Goal: Book appointment/travel/reservation

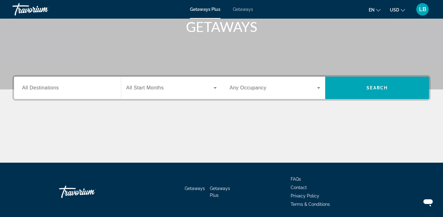
scroll to position [97, 0]
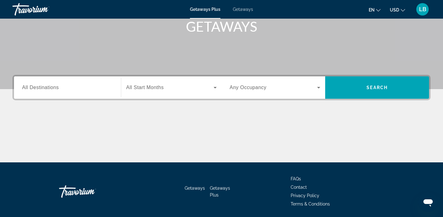
click at [42, 87] on span "All Destinations" at bounding box center [40, 87] width 37 height 5
click at [42, 87] on input "Destination All Destinations" at bounding box center [67, 87] width 91 height 7
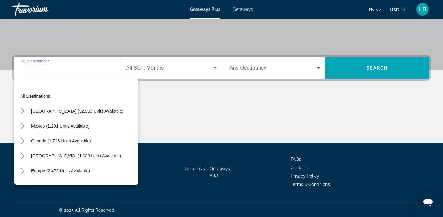
scroll to position [119, 0]
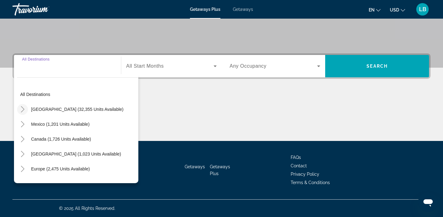
click at [24, 108] on icon "Toggle United States (32,355 units available)" at bounding box center [23, 109] width 6 height 6
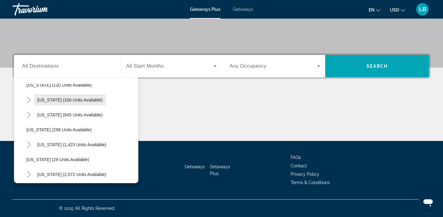
scroll to position [381, 0]
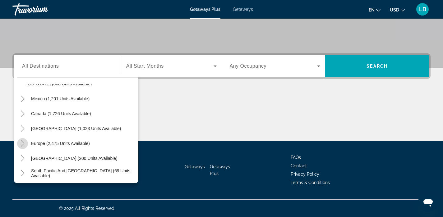
click at [24, 142] on icon "Toggle Europe (2,475 units available)" at bounding box center [23, 143] width 6 height 6
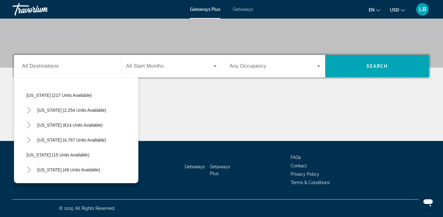
scroll to position [45, 0]
click at [31, 140] on icon "Toggle Florida (4,767 units available)" at bounding box center [29, 139] width 6 height 6
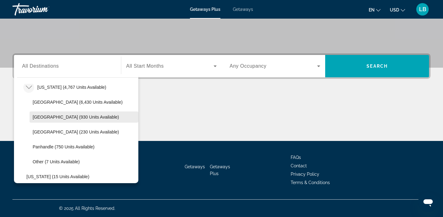
scroll to position [98, 0]
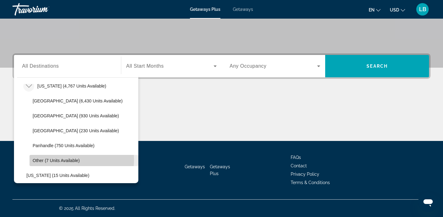
click at [38, 159] on span "Other (7 units available)" at bounding box center [56, 160] width 47 height 5
type input "**********"
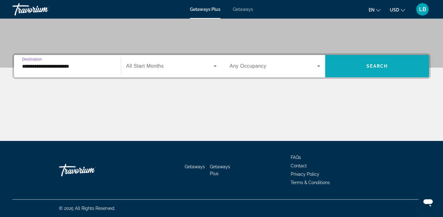
click at [384, 65] on span "Search" at bounding box center [376, 66] width 21 height 5
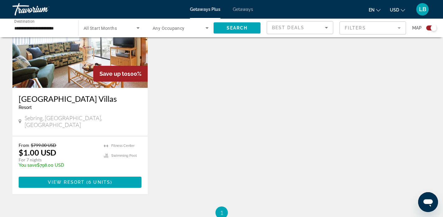
scroll to position [264, 0]
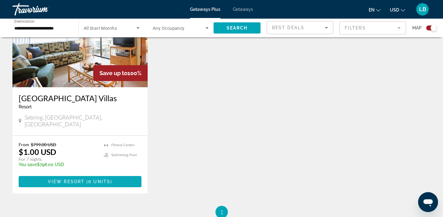
click at [88, 179] on span "6 units" at bounding box center [99, 181] width 22 height 5
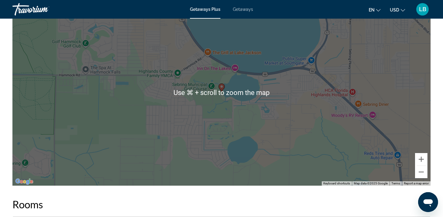
scroll to position [889, 0]
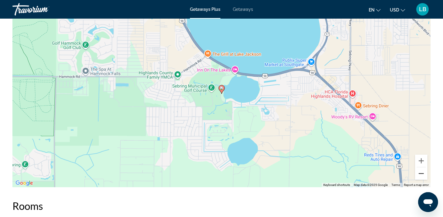
click at [421, 174] on button "Zoom out" at bounding box center [421, 173] width 12 height 12
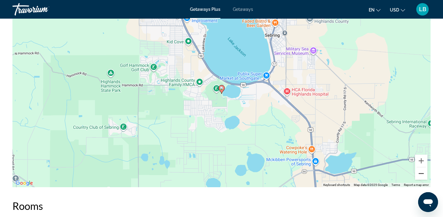
click at [421, 174] on button "Zoom out" at bounding box center [421, 173] width 12 height 12
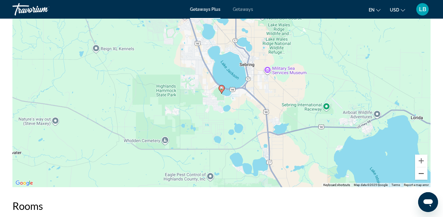
click at [421, 174] on button "Zoom out" at bounding box center [421, 173] width 12 height 12
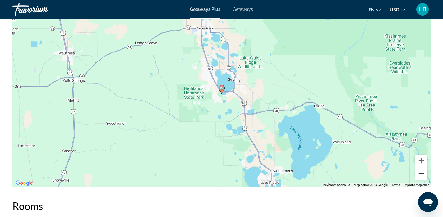
click at [421, 174] on button "Zoom out" at bounding box center [421, 173] width 12 height 12
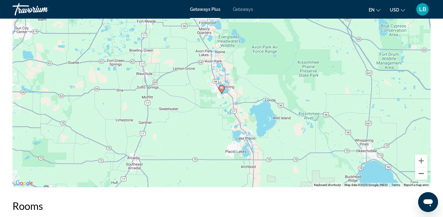
click at [421, 174] on button "Zoom out" at bounding box center [421, 173] width 12 height 12
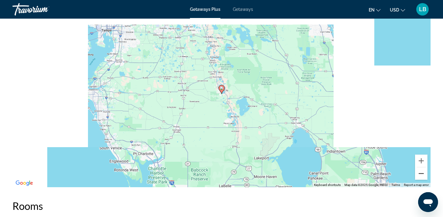
click at [421, 174] on button "Zoom out" at bounding box center [421, 173] width 12 height 12
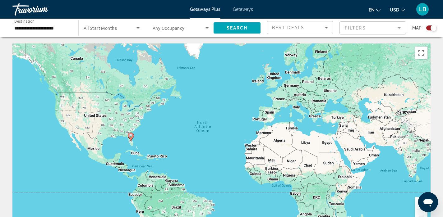
click at [51, 29] on input "**********" at bounding box center [42, 28] width 56 height 7
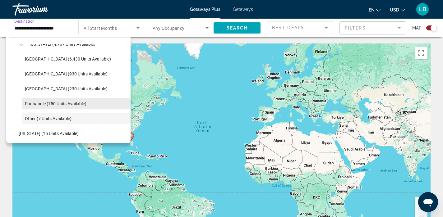
scroll to position [99, 0]
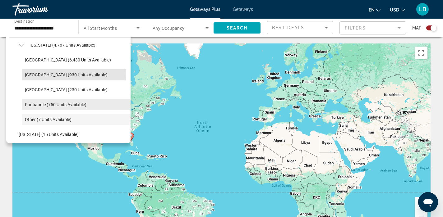
click at [49, 74] on span "[GEOGRAPHIC_DATA] (930 units available)" at bounding box center [66, 74] width 83 height 5
type input "**********"
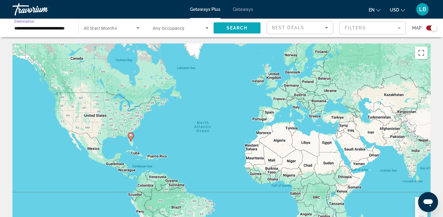
click at [230, 28] on span "Search" at bounding box center [236, 27] width 21 height 5
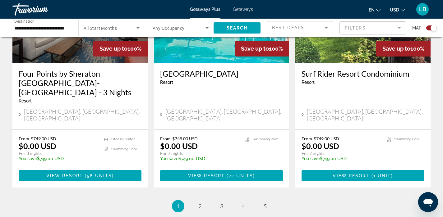
scroll to position [952, 0]
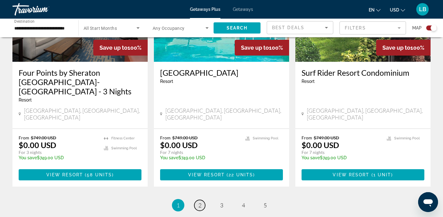
click at [202, 200] on link "page 2" at bounding box center [199, 205] width 11 height 11
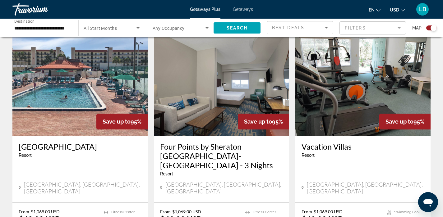
scroll to position [215, 0]
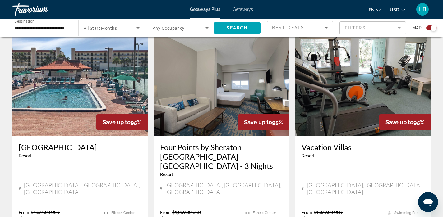
click at [58, 150] on h3 "[GEOGRAPHIC_DATA]" at bounding box center [80, 147] width 123 height 9
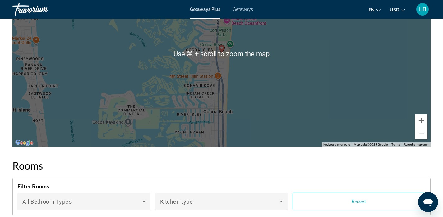
scroll to position [843, 0]
click at [421, 133] on button "Zoom out" at bounding box center [421, 133] width 12 height 12
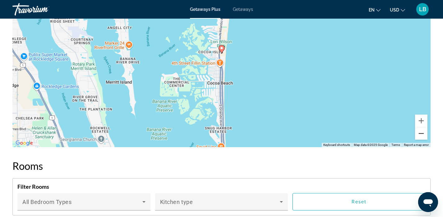
click at [421, 133] on button "Zoom out" at bounding box center [421, 133] width 12 height 12
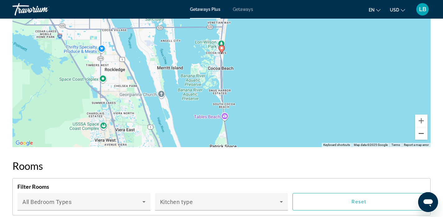
click at [420, 133] on button "Zoom out" at bounding box center [421, 133] width 12 height 12
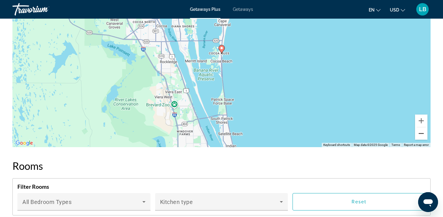
click at [420, 133] on button "Zoom out" at bounding box center [421, 133] width 12 height 12
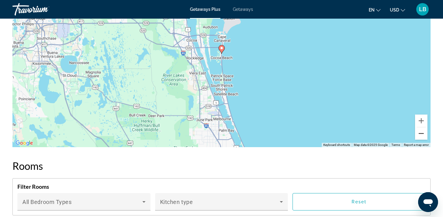
click at [421, 134] on button "Zoom out" at bounding box center [421, 133] width 12 height 12
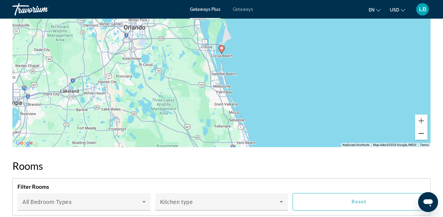
click at [421, 134] on button "Zoom out" at bounding box center [421, 133] width 12 height 12
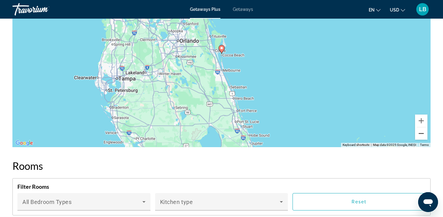
click at [421, 134] on button "Zoom out" at bounding box center [421, 133] width 12 height 12
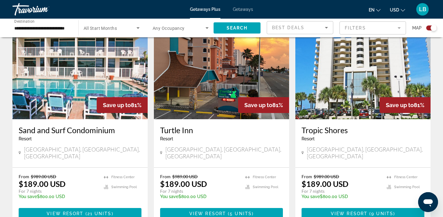
scroll to position [1008, 0]
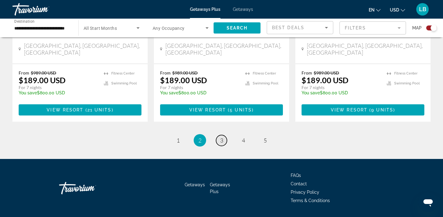
click at [222, 137] on span "3" at bounding box center [221, 140] width 3 height 7
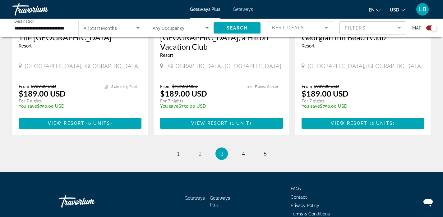
scroll to position [973, 0]
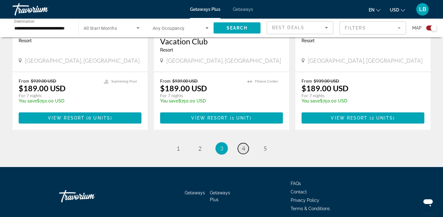
click at [242, 148] on span "4" at bounding box center [243, 148] width 3 height 7
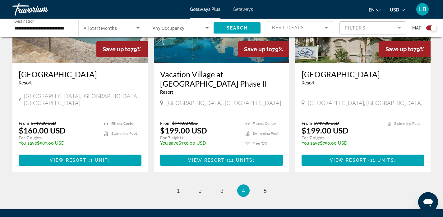
scroll to position [957, 0]
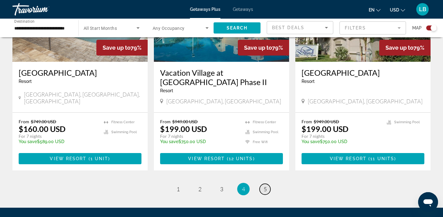
click at [264, 186] on span "5" at bounding box center [264, 189] width 3 height 7
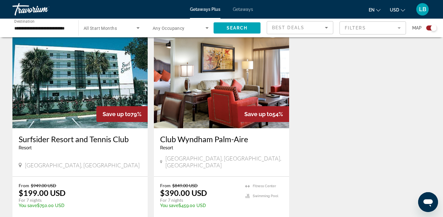
scroll to position [558, 0]
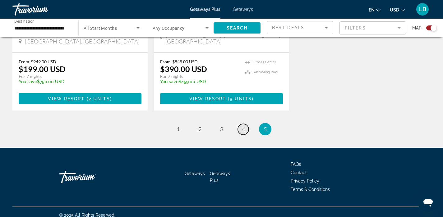
click at [243, 126] on span "4" at bounding box center [243, 129] width 3 height 7
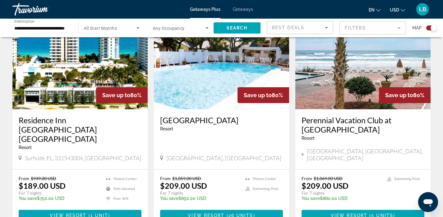
scroll to position [447, 0]
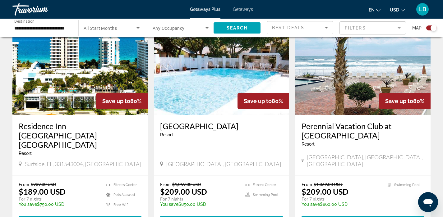
click at [77, 80] on img "Main content" at bounding box center [79, 65] width 135 height 99
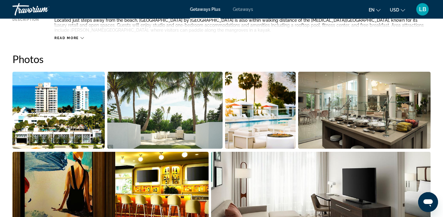
scroll to position [264, 0]
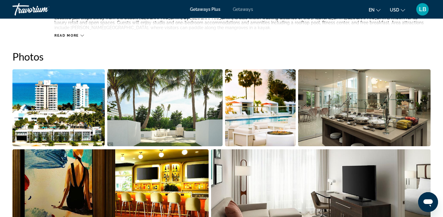
click at [63, 87] on img "Open full-screen image slider" at bounding box center [58, 107] width 92 height 77
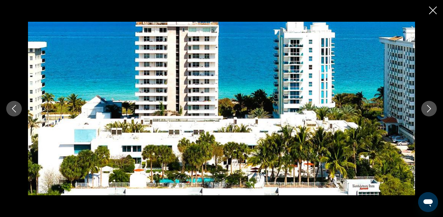
click at [431, 109] on icon "Next image" at bounding box center [428, 108] width 7 height 7
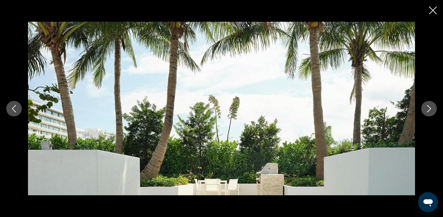
click at [431, 109] on icon "Next image" at bounding box center [428, 108] width 7 height 7
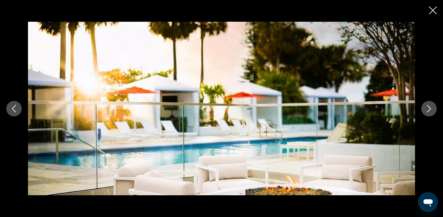
click at [431, 109] on icon "Next image" at bounding box center [428, 108] width 7 height 7
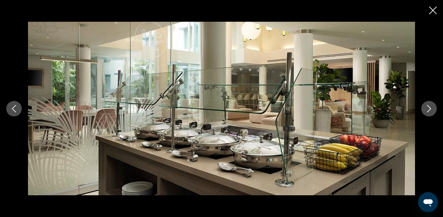
click at [431, 109] on icon "Next image" at bounding box center [428, 108] width 7 height 7
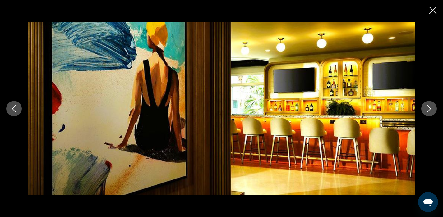
click at [431, 109] on icon "Next image" at bounding box center [428, 108] width 7 height 7
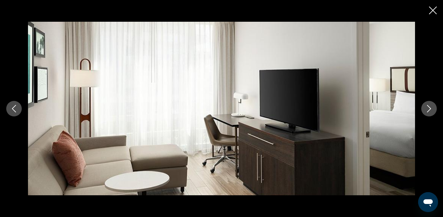
click at [431, 109] on icon "Next image" at bounding box center [428, 108] width 7 height 7
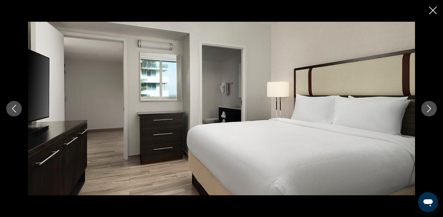
click at [431, 109] on icon "Next image" at bounding box center [428, 108] width 7 height 7
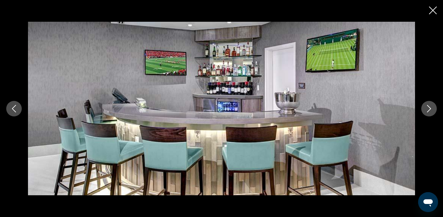
click at [431, 109] on icon "Next image" at bounding box center [428, 108] width 7 height 7
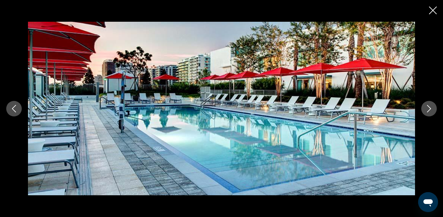
click at [431, 109] on icon "Next image" at bounding box center [428, 108] width 7 height 7
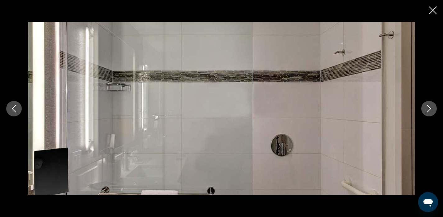
click at [431, 109] on icon "Next image" at bounding box center [428, 108] width 7 height 7
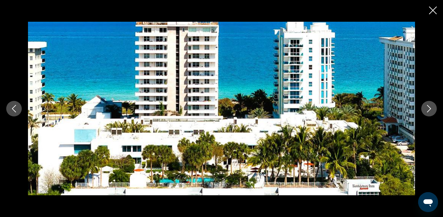
click at [431, 109] on icon "Next image" at bounding box center [428, 108] width 7 height 7
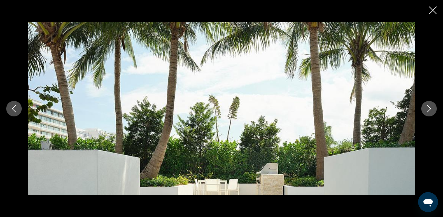
click at [431, 109] on icon "Next image" at bounding box center [428, 108] width 7 height 7
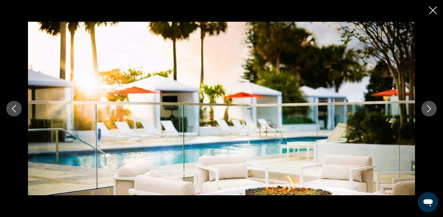
click at [431, 109] on icon "Next image" at bounding box center [428, 108] width 7 height 7
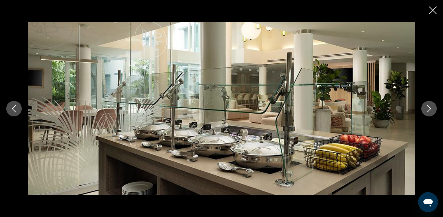
click at [429, 8] on icon "Close slideshow" at bounding box center [433, 11] width 8 height 8
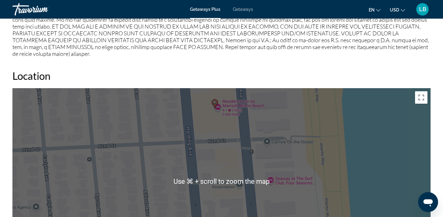
scroll to position [751, 0]
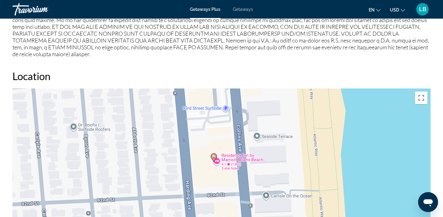
drag, startPoint x: 222, startPoint y: 143, endPoint x: 221, endPoint y: 198, distance: 54.7
click at [221, 198] on div "To activate drag with keyboard, press Alt + Enter. Once in keyboard drag state,…" at bounding box center [221, 182] width 418 height 186
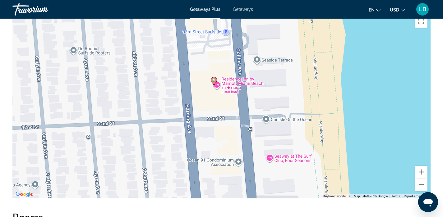
scroll to position [822, 0]
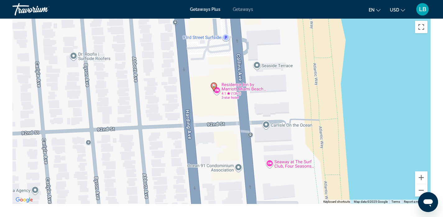
click at [232, 87] on div "To activate drag with keyboard, press Alt + Enter. Once in keyboard drag state,…" at bounding box center [221, 111] width 418 height 186
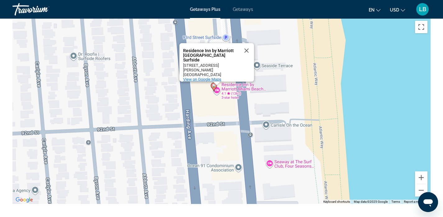
click at [206, 77] on span "View on Google Maps" at bounding box center [202, 79] width 38 height 5
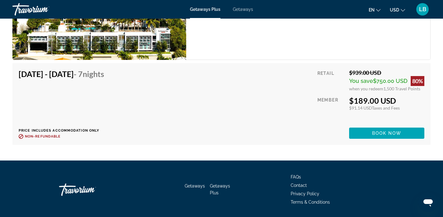
scroll to position [1144, 0]
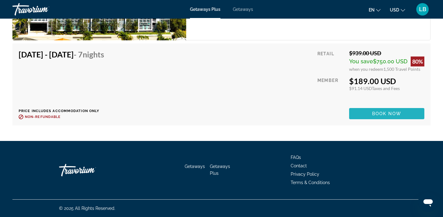
click at [392, 116] on span "Book now" at bounding box center [387, 113] width 30 height 5
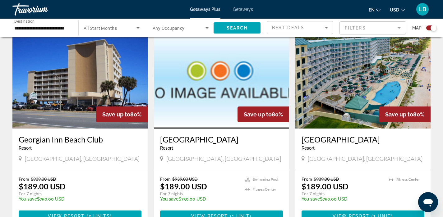
scroll to position [220, 0]
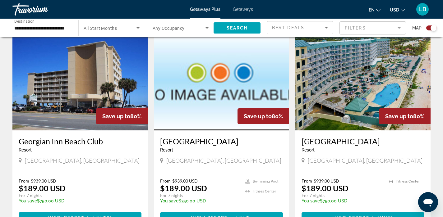
click at [87, 88] on img "Main content" at bounding box center [79, 80] width 135 height 99
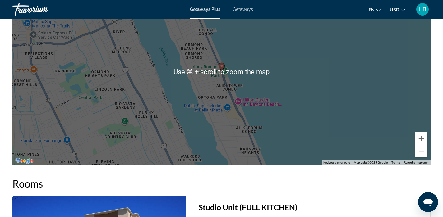
scroll to position [754, 0]
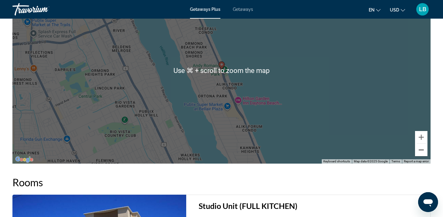
click at [421, 149] on button "Zoom out" at bounding box center [421, 150] width 12 height 12
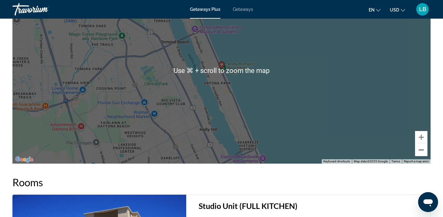
click at [421, 149] on button "Zoom out" at bounding box center [421, 150] width 12 height 12
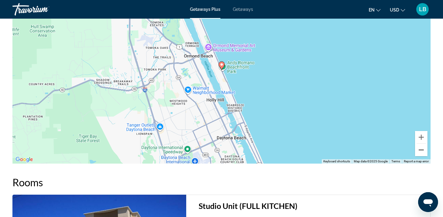
click at [421, 149] on button "Zoom out" at bounding box center [421, 150] width 12 height 12
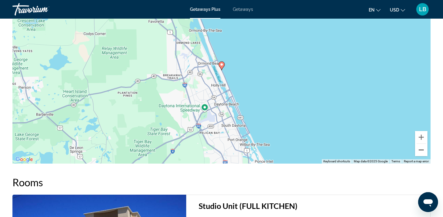
click at [421, 149] on button "Zoom out" at bounding box center [421, 150] width 12 height 12
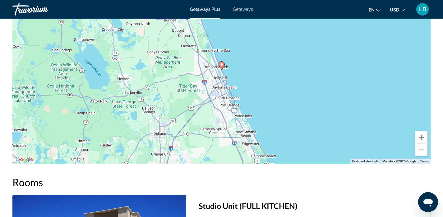
click at [421, 149] on button "Zoom out" at bounding box center [421, 150] width 12 height 12
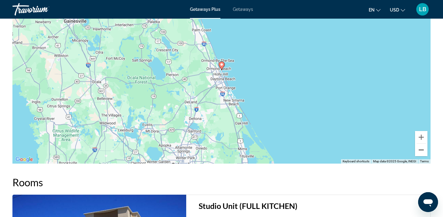
click at [421, 149] on button "Zoom out" at bounding box center [421, 150] width 12 height 12
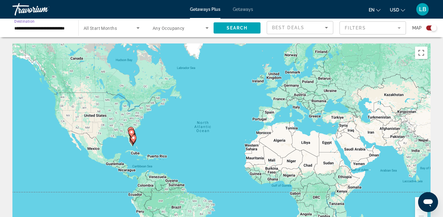
click at [64, 27] on input "**********" at bounding box center [42, 28] width 56 height 7
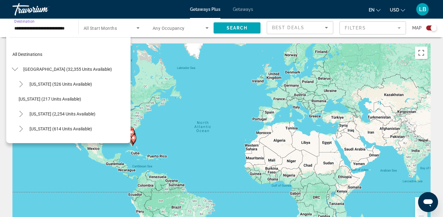
scroll to position [82, 0]
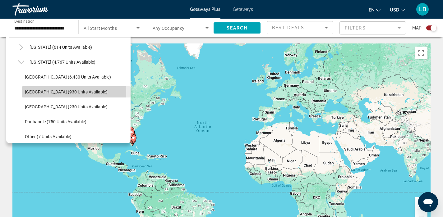
click at [62, 91] on span "East Coast (930 units available)" at bounding box center [66, 91] width 83 height 5
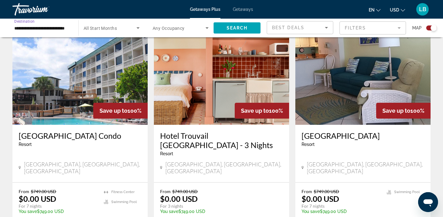
scroll to position [227, 0]
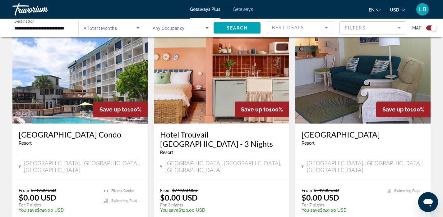
click at [185, 111] on img "Main content" at bounding box center [221, 73] width 135 height 99
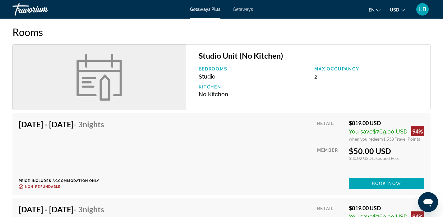
scroll to position [553, 0]
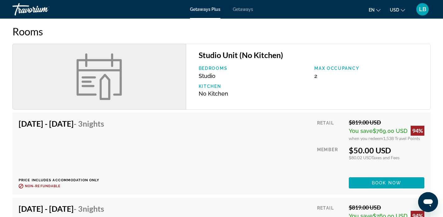
click at [103, 76] on img "Main content" at bounding box center [99, 76] width 53 height 47
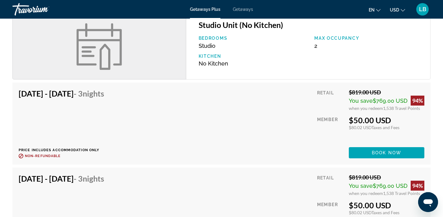
scroll to position [584, 0]
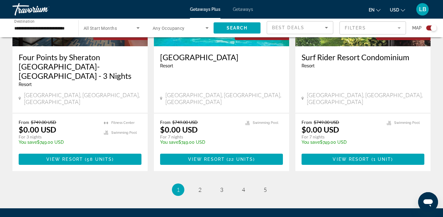
scroll to position [970, 0]
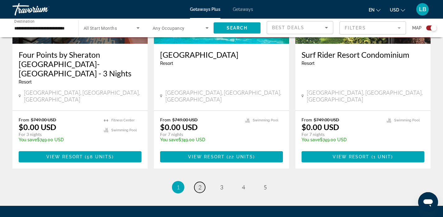
click at [199, 184] on span "2" at bounding box center [199, 187] width 3 height 7
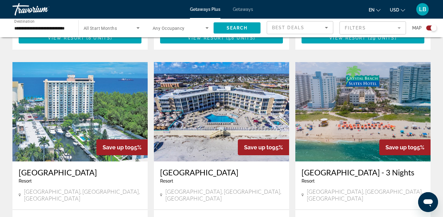
scroll to position [426, 0]
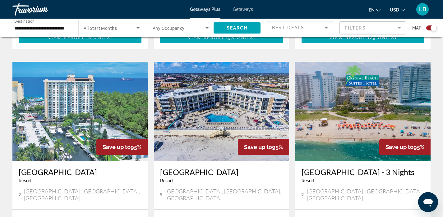
click at [371, 98] on img "Main content" at bounding box center [362, 111] width 135 height 99
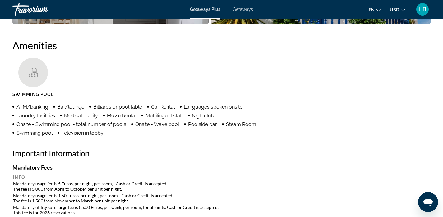
scroll to position [403, 0]
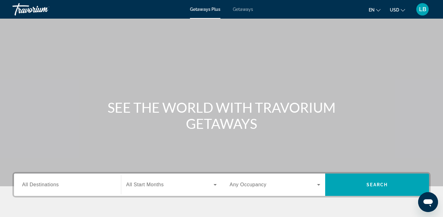
click at [248, 10] on span "Getaways" at bounding box center [243, 9] width 20 height 5
click at [66, 189] on div "Search widget" at bounding box center [67, 185] width 91 height 18
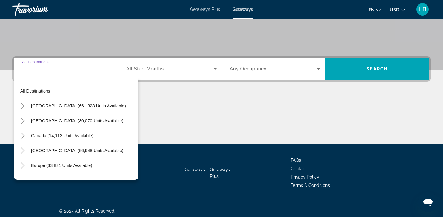
scroll to position [119, 0]
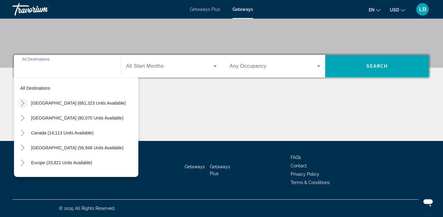
click at [23, 102] on icon "Toggle United States (661,323 units available)" at bounding box center [23, 103] width 6 height 6
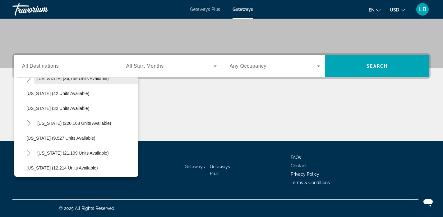
scroll to position [90, 0]
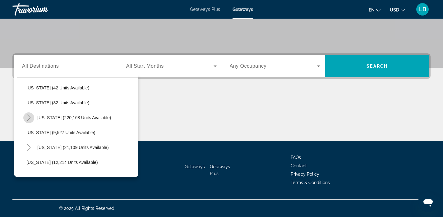
click at [30, 118] on icon "Toggle Florida (220,168 units available)" at bounding box center [29, 118] width 6 height 6
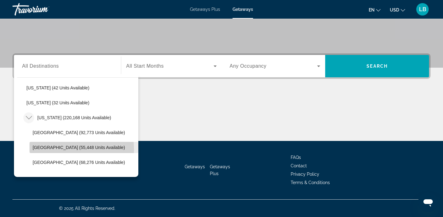
click at [49, 150] on span "Search widget" at bounding box center [84, 147] width 109 height 15
type input "**********"
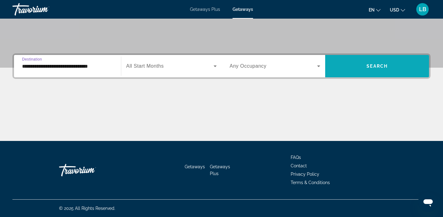
click at [399, 64] on span "Search widget" at bounding box center [377, 66] width 104 height 15
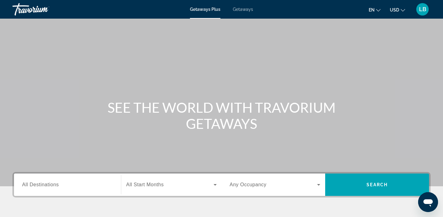
click at [246, 9] on span "Getaways" at bounding box center [243, 9] width 20 height 5
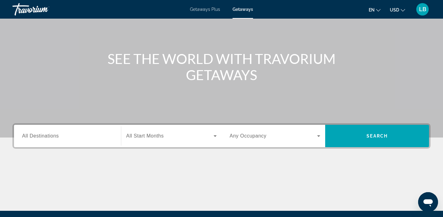
scroll to position [51, 0]
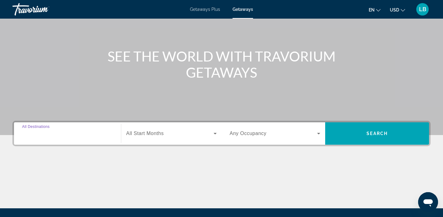
click at [80, 134] on input "Destination All Destinations" at bounding box center [67, 133] width 91 height 7
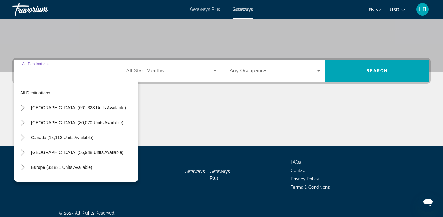
scroll to position [119, 0]
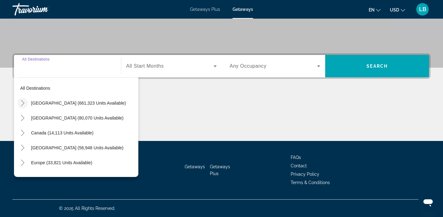
click at [22, 103] on icon "Toggle United States (661,323 units available)" at bounding box center [23, 103] width 6 height 6
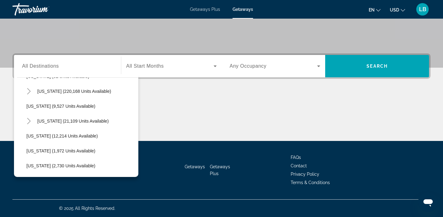
scroll to position [117, 0]
click at [31, 89] on icon "Toggle Florida (220,168 units available)" at bounding box center [29, 90] width 6 height 6
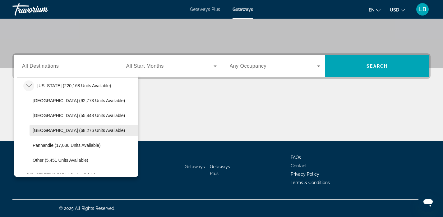
scroll to position [123, 0]
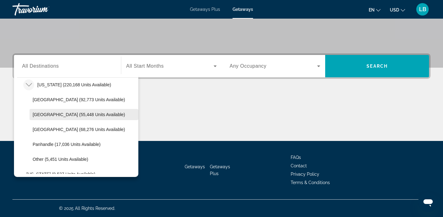
click at [49, 114] on span "[GEOGRAPHIC_DATA] (55,448 units available)" at bounding box center [79, 114] width 92 height 5
type input "**********"
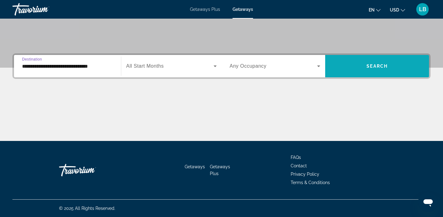
click at [385, 67] on span "Search" at bounding box center [376, 66] width 21 height 5
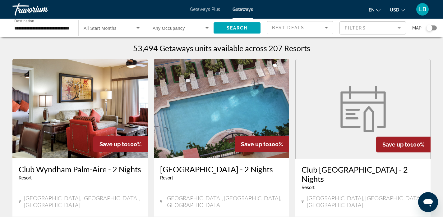
click at [429, 28] on div "Search widget" at bounding box center [429, 28] width 6 height 6
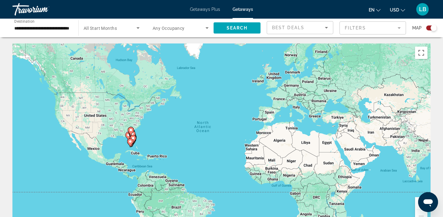
click at [144, 145] on div "To activate drag with keyboard, press Alt + Enter. Once in keyboard drag state,…" at bounding box center [221, 136] width 418 height 186
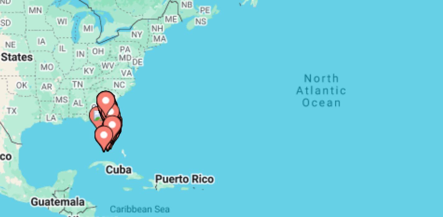
click at [141, 142] on div "To activate drag with keyboard, press Alt + Enter. Once in keyboard drag state,…" at bounding box center [221, 136] width 418 height 186
click at [133, 139] on gmp-advanced-marker "Main content" at bounding box center [130, 142] width 6 height 9
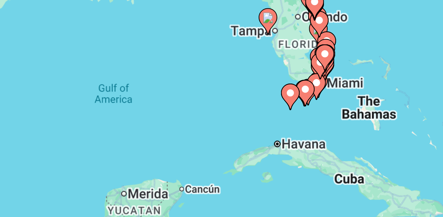
drag, startPoint x: 201, startPoint y: 130, endPoint x: 169, endPoint y: 126, distance: 32.1
click at [169, 126] on div "To activate drag with keyboard, press Alt + Enter. Once in keyboard drag state,…" at bounding box center [221, 136] width 418 height 186
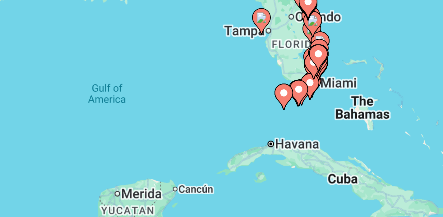
click at [196, 121] on gmp-advanced-marker "Main content" at bounding box center [199, 125] width 6 height 9
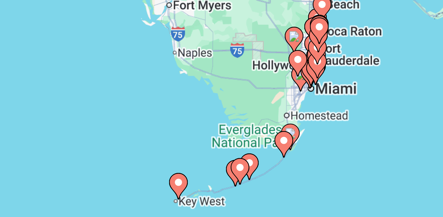
drag, startPoint x: 214, startPoint y: 115, endPoint x: 178, endPoint y: 130, distance: 38.6
click at [178, 130] on div "To activate drag with keyboard, press Alt + Enter. Once in keyboard drag state,…" at bounding box center [221, 136] width 418 height 186
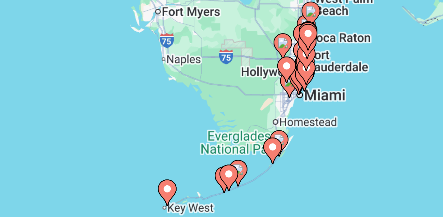
click at [203, 122] on div "To activate drag with keyboard, press Alt + Enter. Once in keyboard drag state,…" at bounding box center [221, 136] width 418 height 186
click at [200, 122] on gmp-advanced-marker "Main content" at bounding box center [197, 120] width 6 height 9
type input "**********"
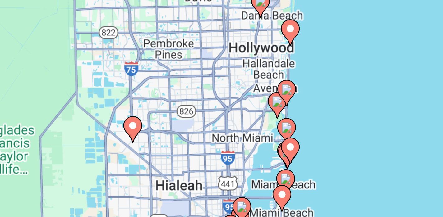
drag, startPoint x: 207, startPoint y: 123, endPoint x: 177, endPoint y: 139, distance: 34.0
click at [177, 139] on div "To activate drag with keyboard, press Alt + Enter. Once in keyboard drag state,…" at bounding box center [221, 136] width 418 height 186
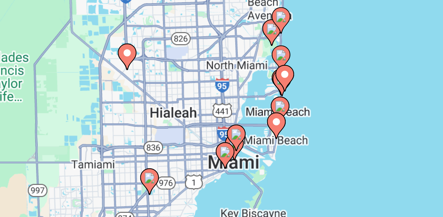
drag, startPoint x: 207, startPoint y: 141, endPoint x: 206, endPoint y: 115, distance: 25.8
click at [206, 115] on div "To activate drag with keyboard, press Alt + Enter. Once in keyboard drag state,…" at bounding box center [221, 136] width 418 height 186
click at [197, 128] on div "To activate drag with keyboard, press Alt + Enter. Once in keyboard drag state,…" at bounding box center [221, 136] width 418 height 186
click at [195, 129] on div "To activate drag with keyboard, press Alt + Enter. Once in keyboard drag state,…" at bounding box center [221, 136] width 418 height 186
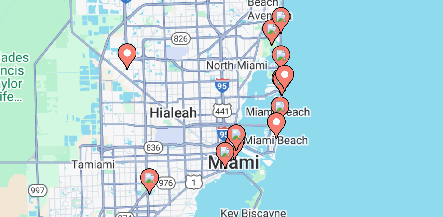
click at [190, 123] on image "Main content" at bounding box center [191, 122] width 4 height 4
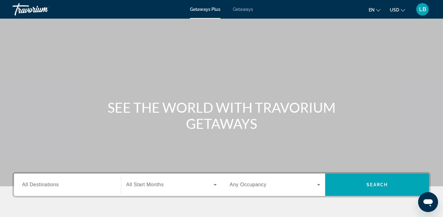
click at [248, 9] on span "Getaways" at bounding box center [243, 9] width 20 height 5
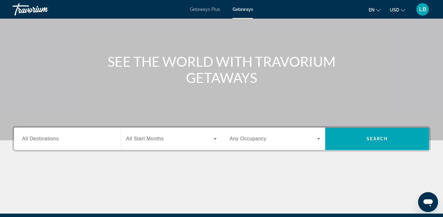
scroll to position [44, 0]
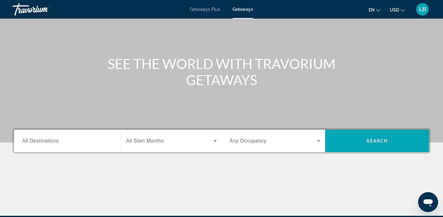
click at [52, 140] on span "All Destinations" at bounding box center [40, 140] width 37 height 5
click at [52, 140] on input "Destination All Destinations" at bounding box center [67, 141] width 91 height 7
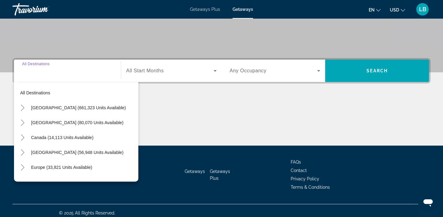
scroll to position [119, 0]
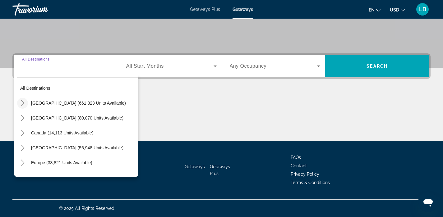
click at [23, 103] on icon "Toggle United States (661,323 units available)" at bounding box center [23, 103] width 6 height 6
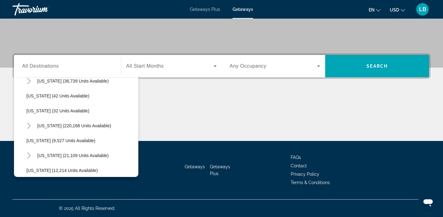
scroll to position [82, 0]
click at [28, 126] on icon "Toggle Florida (220,168 units available)" at bounding box center [29, 125] width 6 height 6
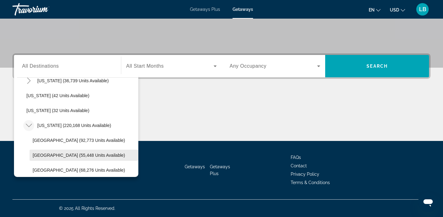
click at [50, 157] on span "[GEOGRAPHIC_DATA] (55,448 units available)" at bounding box center [79, 155] width 92 height 5
type input "**********"
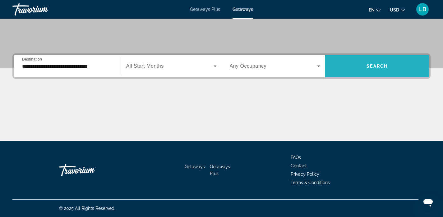
click at [377, 66] on span "Search" at bounding box center [376, 66] width 21 height 5
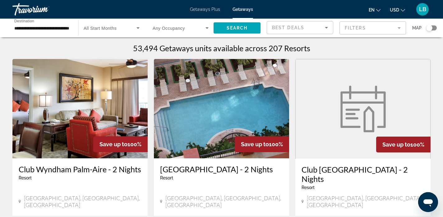
click at [401, 27] on mat-form-field "Filters" at bounding box center [372, 27] width 66 height 13
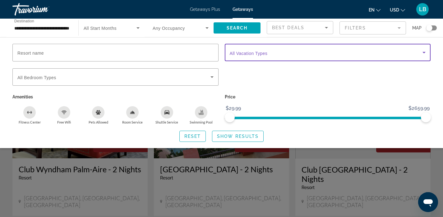
click at [425, 52] on icon "Search widget" at bounding box center [423, 52] width 7 height 7
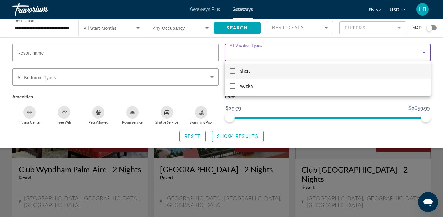
click at [425, 52] on div at bounding box center [221, 108] width 443 height 217
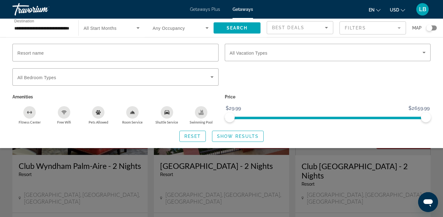
scroll to position [4, 0]
click at [431, 27] on div "Search widget" at bounding box center [429, 28] width 6 height 6
click at [305, 166] on div "Search widget" at bounding box center [221, 155] width 443 height 124
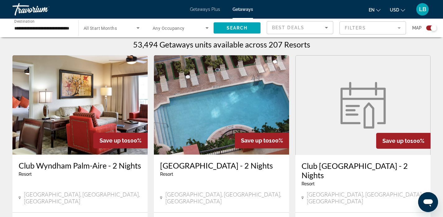
scroll to position [0, 0]
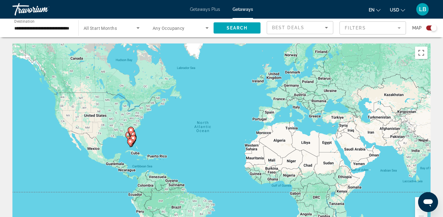
click at [135, 144] on gmp-advanced-marker "Main content" at bounding box center [133, 139] width 6 height 9
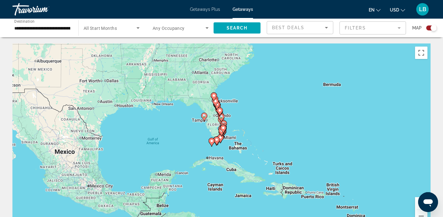
click at [228, 133] on div "To activate drag with keyboard, press Alt + Enter. Once in keyboard drag state,…" at bounding box center [221, 136] width 418 height 186
click at [417, 206] on button "Zoom in" at bounding box center [421, 203] width 12 height 12
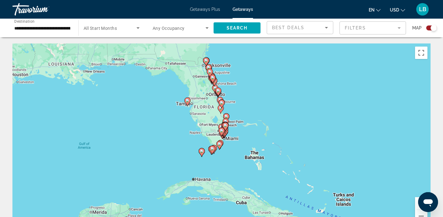
click at [417, 205] on button "Zoom in" at bounding box center [421, 203] width 12 height 12
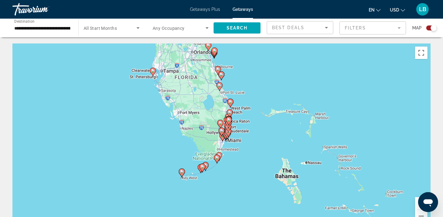
click at [417, 205] on button "Zoom in" at bounding box center [421, 203] width 12 height 12
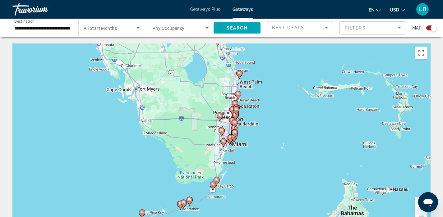
click at [417, 205] on button "Zoom in" at bounding box center [421, 203] width 12 height 12
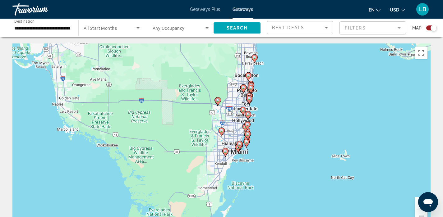
click at [417, 205] on button "Zoom in" at bounding box center [421, 203] width 12 height 12
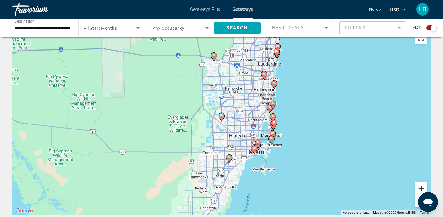
scroll to position [16, 0]
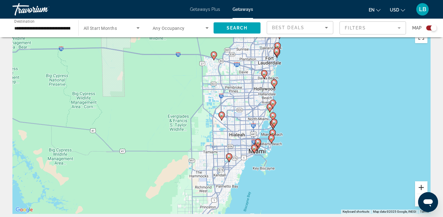
click at [421, 186] on button "Zoom in" at bounding box center [421, 187] width 12 height 12
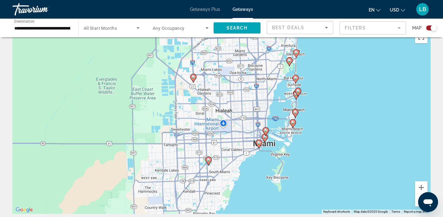
drag, startPoint x: 374, startPoint y: 162, endPoint x: 345, endPoint y: 124, distance: 47.8
click at [345, 124] on div "To activate drag with keyboard, press Alt + Enter. Once in keyboard drag state,…" at bounding box center [221, 121] width 418 height 186
click at [419, 189] on button "Zoom in" at bounding box center [421, 187] width 12 height 12
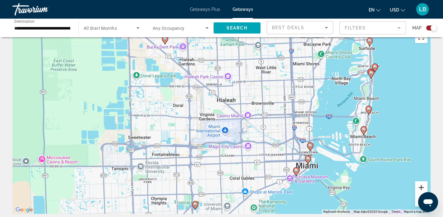
click at [421, 186] on button "Zoom in" at bounding box center [421, 187] width 12 height 12
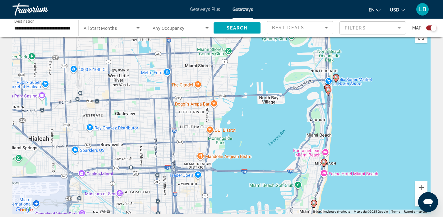
drag, startPoint x: 422, startPoint y: 122, endPoint x: 229, endPoint y: 180, distance: 201.3
click at [229, 180] on div "To activate drag with keyboard, press Alt + Enter. Once in keyboard drag state,…" at bounding box center [221, 121] width 418 height 186
click at [324, 161] on image "Main content" at bounding box center [324, 162] width 4 height 4
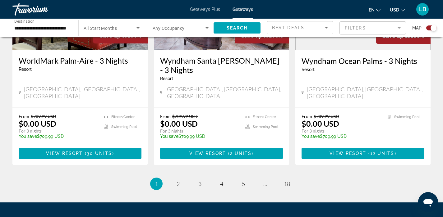
scroll to position [1009, 0]
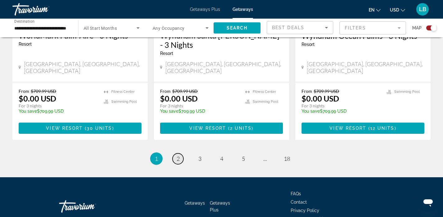
click at [175, 153] on link "page 2" at bounding box center [177, 158] width 11 height 11
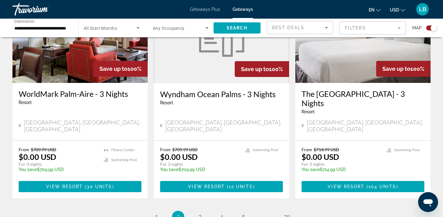
scroll to position [977, 0]
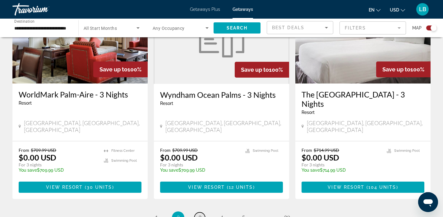
click at [198, 214] on span "3" at bounding box center [199, 217] width 3 height 7
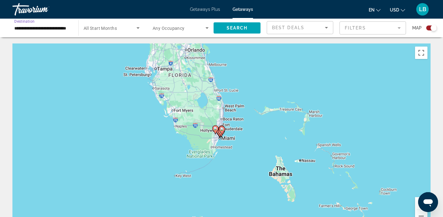
click at [59, 28] on input "**********" at bounding box center [42, 28] width 56 height 7
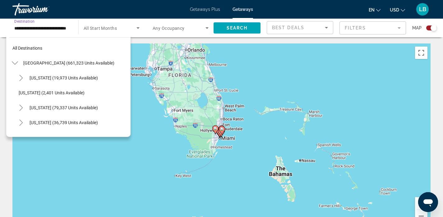
scroll to position [82, 0]
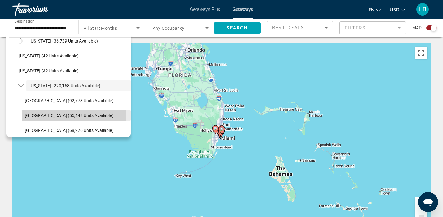
click at [38, 113] on span "East Coast (55,448 units available)" at bounding box center [69, 115] width 89 height 5
type input "**********"
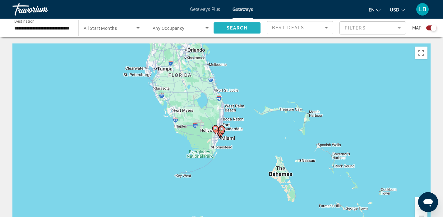
click at [235, 28] on span "Search" at bounding box center [236, 27] width 21 height 5
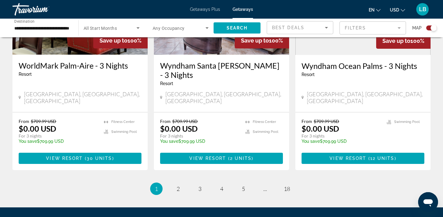
scroll to position [978, 0]
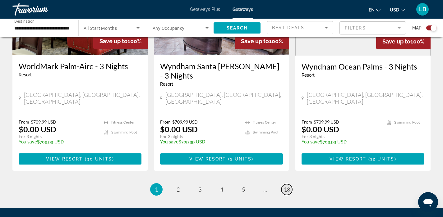
click at [287, 186] on span "18" at bounding box center [287, 189] width 6 height 7
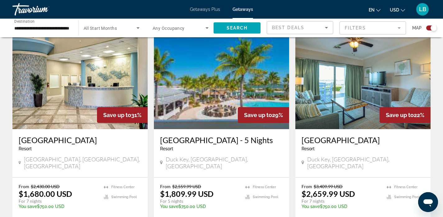
scroll to position [347, 0]
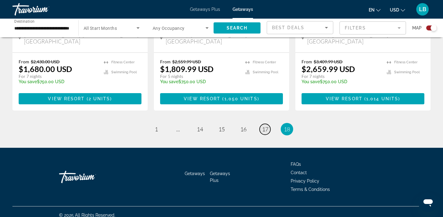
click at [265, 126] on span "17" at bounding box center [265, 129] width 6 height 7
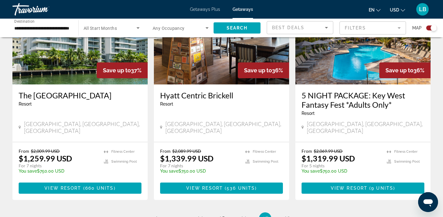
scroll to position [959, 0]
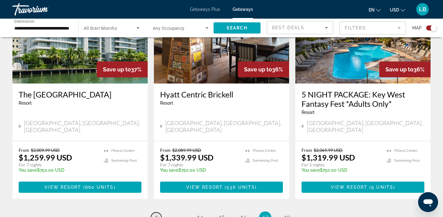
click at [156, 214] on span "1" at bounding box center [156, 217] width 3 height 7
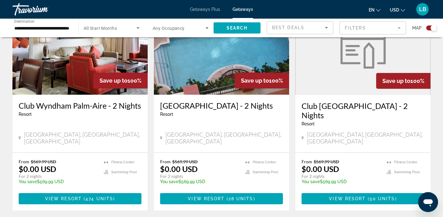
scroll to position [1009, 0]
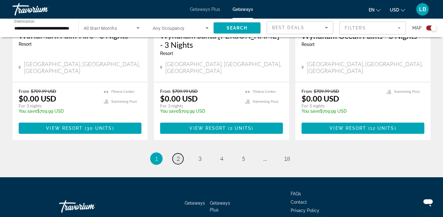
click at [175, 153] on link "page 2" at bounding box center [177, 158] width 11 height 11
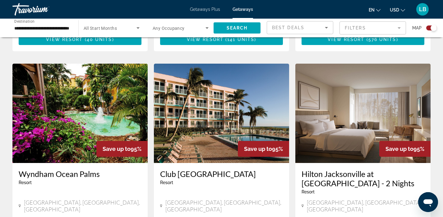
scroll to position [1018, 0]
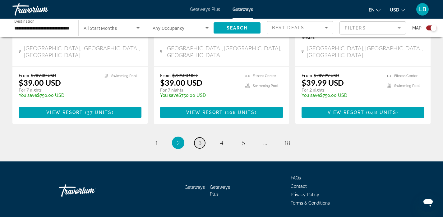
click at [200, 139] on span "3" at bounding box center [199, 142] width 3 height 7
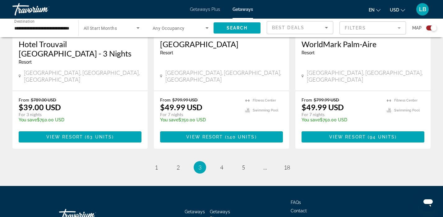
scroll to position [981, 0]
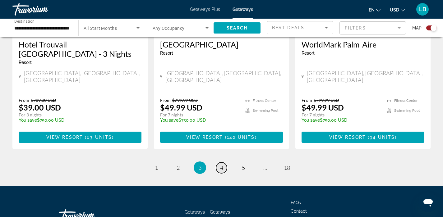
click at [222, 164] on span "4" at bounding box center [221, 167] width 3 height 7
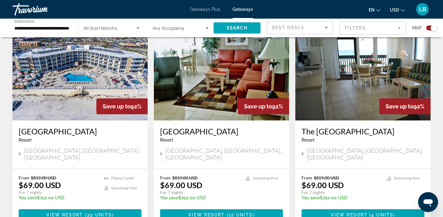
scroll to position [989, 0]
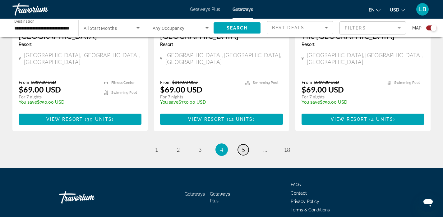
click at [244, 146] on span "5" at bounding box center [243, 149] width 3 height 7
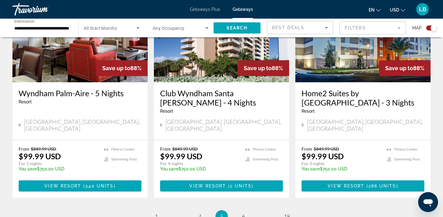
scroll to position [1008, 0]
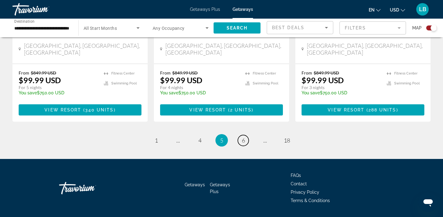
click at [244, 137] on span "6" at bounding box center [243, 140] width 3 height 7
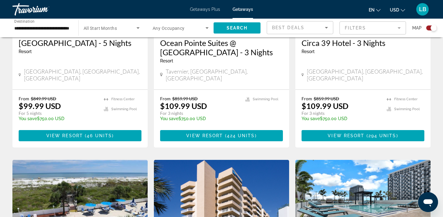
scroll to position [320, 0]
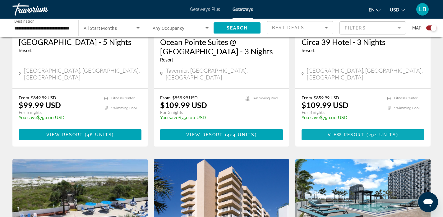
click at [364, 132] on span "( 294 units )" at bounding box center [381, 134] width 34 height 5
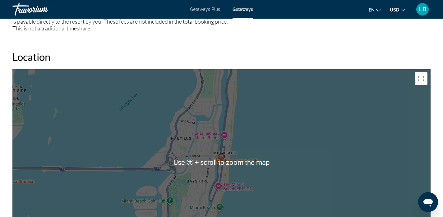
scroll to position [663, 0]
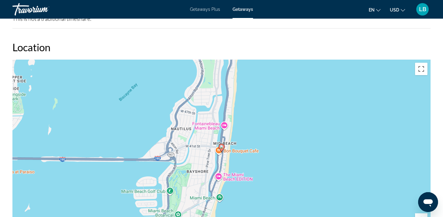
click at [288, 131] on div "To activate drag with keyboard, press Alt + Enter. Once in keyboard drag state,…" at bounding box center [221, 153] width 418 height 186
drag, startPoint x: 238, startPoint y: 156, endPoint x: 241, endPoint y: 92, distance: 63.4
click at [238, 148] on div "To activate drag with keyboard, press Alt + Enter. Once in keyboard drag state,…" at bounding box center [221, 153] width 418 height 186
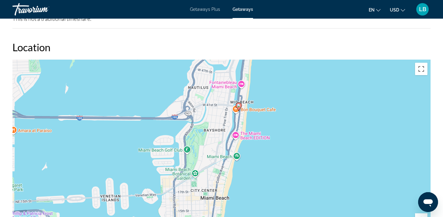
drag, startPoint x: 239, startPoint y: 183, endPoint x: 256, endPoint y: 167, distance: 23.3
click at [256, 167] on div "To activate drag with keyboard, press Alt + Enter. Once in keyboard drag state,…" at bounding box center [221, 153] width 418 height 186
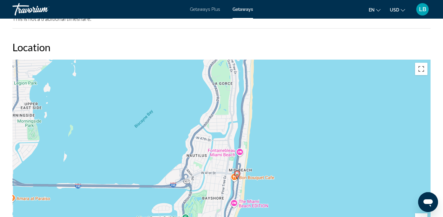
drag, startPoint x: 283, startPoint y: 90, endPoint x: 281, endPoint y: 160, distance: 69.9
click at [281, 160] on div "To activate drag with keyboard, press Alt + Enter. Once in keyboard drag state,…" at bounding box center [221, 153] width 418 height 186
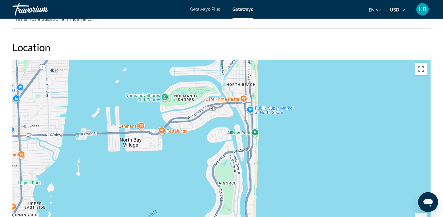
drag, startPoint x: 284, startPoint y: 93, endPoint x: 288, endPoint y: 192, distance: 98.8
click at [288, 192] on div "To activate drag with keyboard, press Alt + Enter. Once in keyboard drag state,…" at bounding box center [221, 153] width 418 height 186
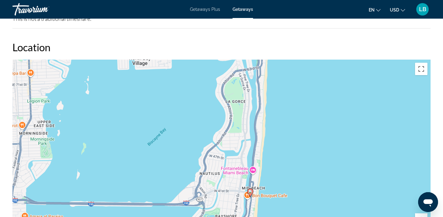
drag, startPoint x: 287, startPoint y: 189, endPoint x: 295, endPoint y: 103, distance: 85.5
click at [295, 103] on div "To activate drag with keyboard, press Alt + Enter. Once in keyboard drag state,…" at bounding box center [221, 153] width 418 height 186
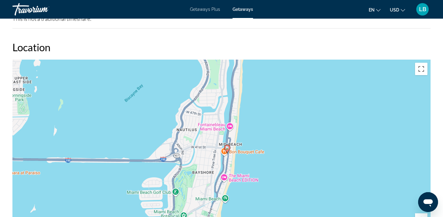
drag, startPoint x: 365, startPoint y: 165, endPoint x: 356, endPoint y: 144, distance: 23.2
click at [356, 144] on div "To activate drag with keyboard, press Alt + Enter. Once in keyboard drag state,…" at bounding box center [221, 153] width 418 height 186
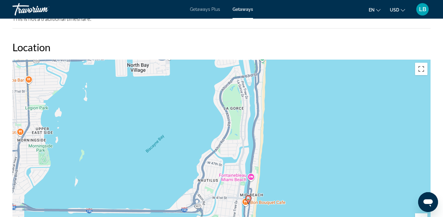
drag, startPoint x: 435, startPoint y: 170, endPoint x: 432, endPoint y: 129, distance: 40.8
click at [407, 156] on div "To activate drag with keyboard, press Alt + Enter. Once in keyboard drag state,…" at bounding box center [221, 153] width 418 height 186
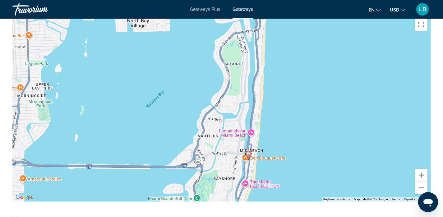
scroll to position [740, 0]
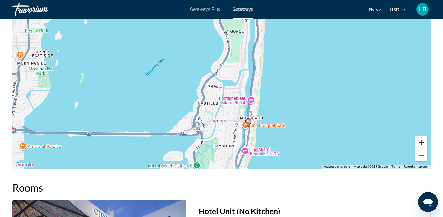
click at [423, 141] on button "Zoom in" at bounding box center [421, 142] width 12 height 12
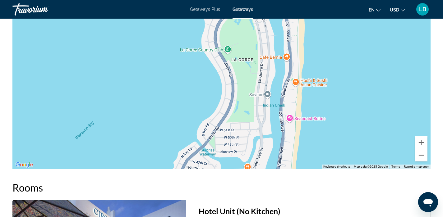
drag, startPoint x: 303, startPoint y: 95, endPoint x: 300, endPoint y: 169, distance: 74.3
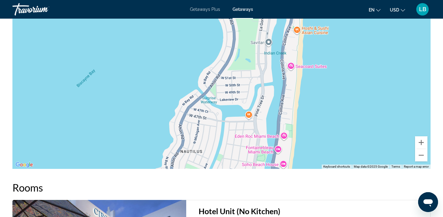
drag, startPoint x: 303, startPoint y: 138, endPoint x: 305, endPoint y: 84, distance: 53.1
click at [305, 84] on div "Main content" at bounding box center [221, 76] width 418 height 186
click at [298, 0] on mat-toolbar "Getaways Plus Getaways en English Español Français Italiano Português русский U…" at bounding box center [221, 9] width 443 height 19
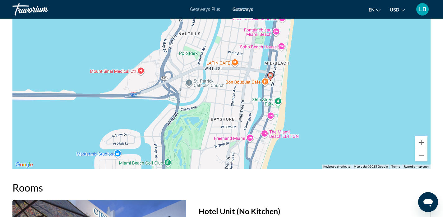
drag, startPoint x: 302, startPoint y: 131, endPoint x: 300, endPoint y: 12, distance: 118.3
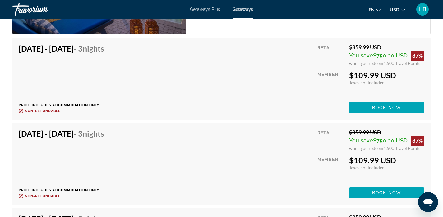
scroll to position [1039, 0]
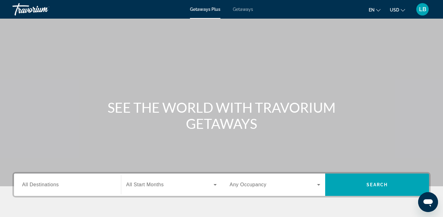
click at [53, 186] on span "All Destinations" at bounding box center [40, 184] width 37 height 5
click at [53, 186] on input "Destination All Destinations" at bounding box center [67, 184] width 91 height 7
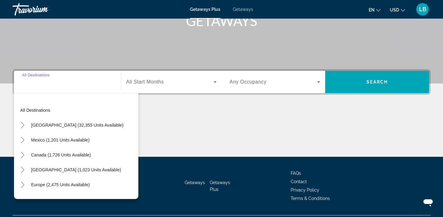
scroll to position [119, 0]
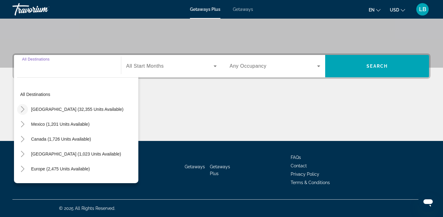
click at [22, 110] on icon "Toggle United States (32,355 units available)" at bounding box center [23, 109] width 6 height 6
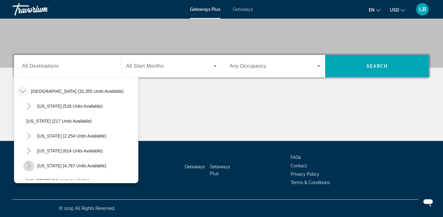
click at [31, 165] on icon "Toggle Florida (4,767 units available)" at bounding box center [29, 166] width 6 height 6
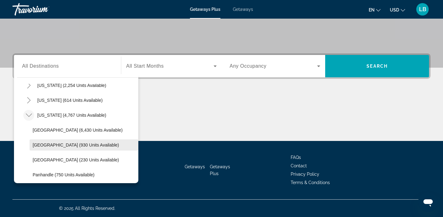
scroll to position [68, 0]
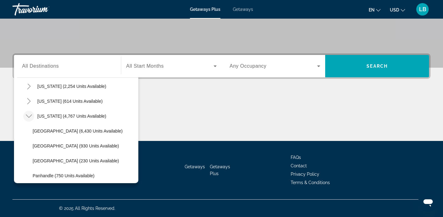
click at [242, 11] on span "Getaways" at bounding box center [243, 9] width 20 height 5
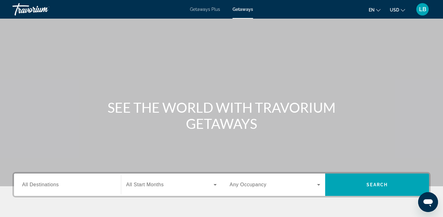
click at [33, 180] on div "Search widget" at bounding box center [67, 185] width 91 height 18
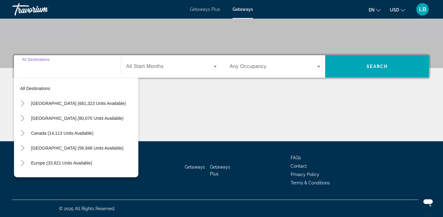
scroll to position [119, 0]
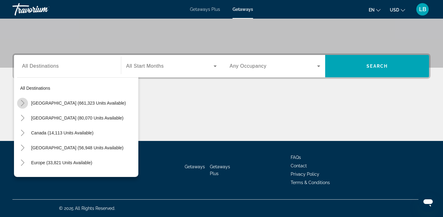
click at [24, 102] on icon "Toggle United States (661,323 units available)" at bounding box center [23, 103] width 6 height 6
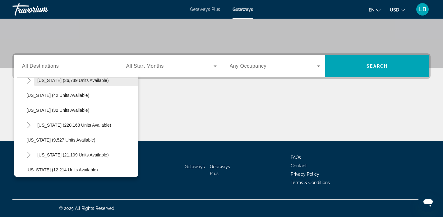
scroll to position [84, 0]
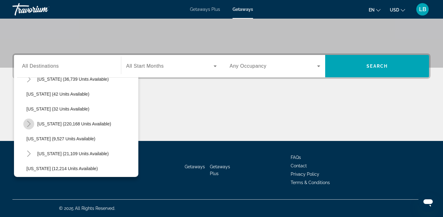
click at [28, 124] on icon "Toggle Florida (220,168 units available)" at bounding box center [29, 124] width 6 height 6
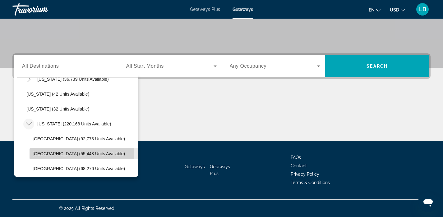
click at [34, 154] on span "[GEOGRAPHIC_DATA] (55,448 units available)" at bounding box center [79, 153] width 92 height 5
type input "**********"
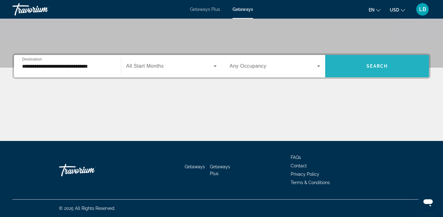
click at [364, 65] on span "Search widget" at bounding box center [377, 66] width 104 height 15
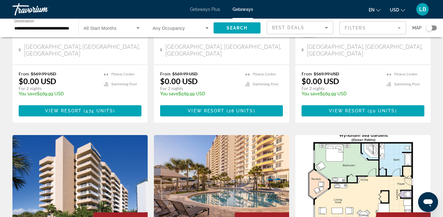
scroll to position [816, 0]
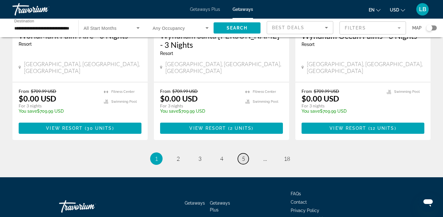
click at [243, 155] on span "5" at bounding box center [243, 158] width 3 height 7
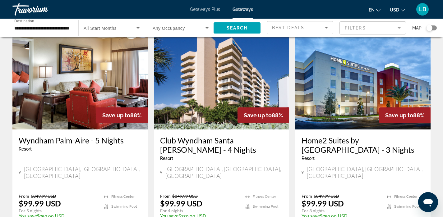
scroll to position [816, 0]
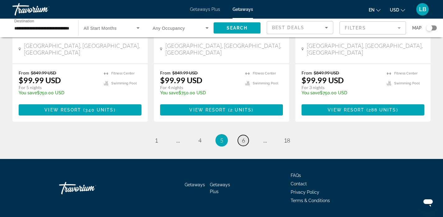
click at [242, 137] on span "6" at bounding box center [243, 140] width 3 height 7
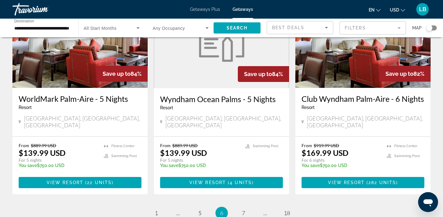
scroll to position [772, 0]
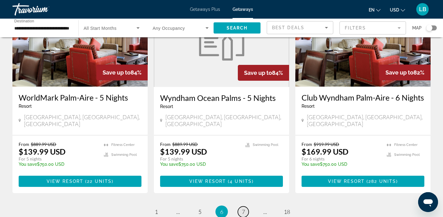
click at [240, 207] on link "page 7" at bounding box center [243, 212] width 11 height 11
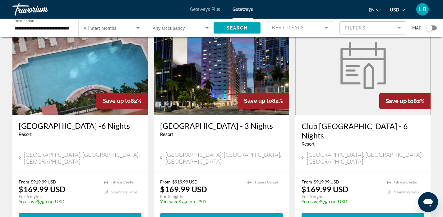
scroll to position [44, 0]
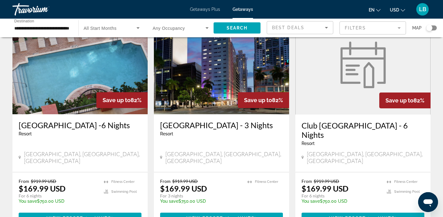
click at [234, 125] on h3 "[GEOGRAPHIC_DATA] - 3 Nights" at bounding box center [221, 124] width 123 height 9
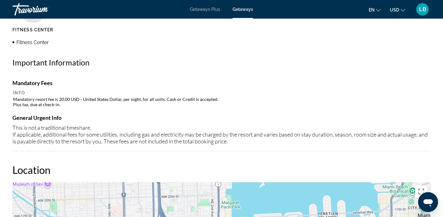
scroll to position [525, 0]
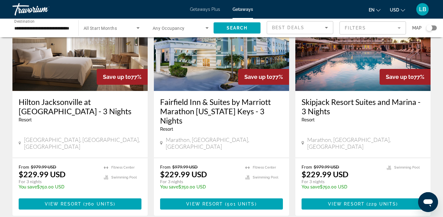
scroll to position [825, 0]
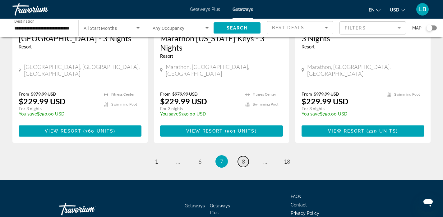
click at [242, 156] on link "page 8" at bounding box center [243, 161] width 11 height 11
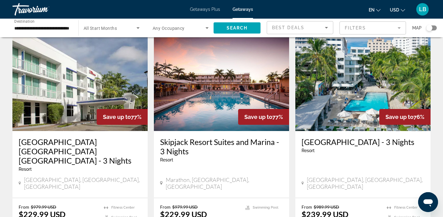
scroll to position [19, 0]
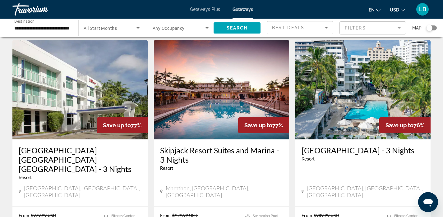
click at [378, 92] on img "Main content" at bounding box center [362, 89] width 135 height 99
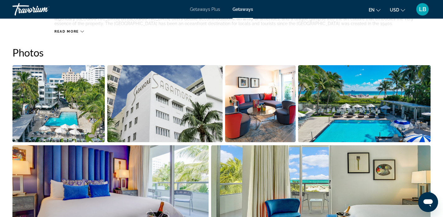
scroll to position [266, 0]
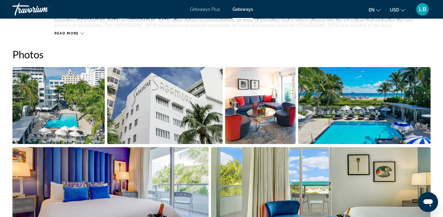
click at [337, 115] on img "Open full-screen image slider" at bounding box center [364, 105] width 133 height 77
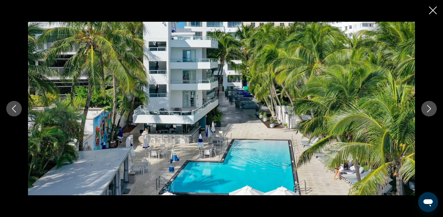
click at [426, 105] on icon "Next image" at bounding box center [428, 108] width 7 height 7
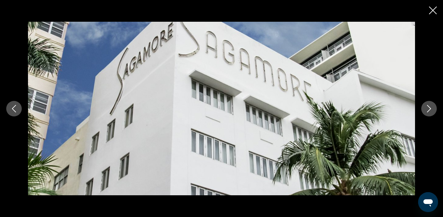
click at [426, 105] on icon "Next image" at bounding box center [428, 108] width 7 height 7
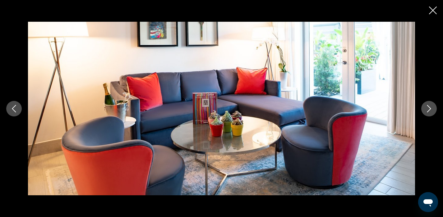
click at [429, 106] on icon "Next image" at bounding box center [428, 108] width 7 height 7
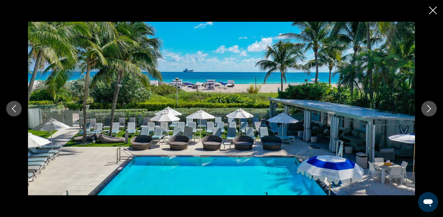
click at [430, 107] on icon "Next image" at bounding box center [428, 108] width 7 height 7
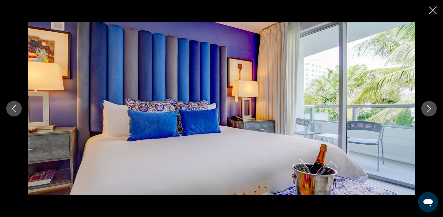
click at [430, 107] on icon "Next image" at bounding box center [428, 108] width 7 height 7
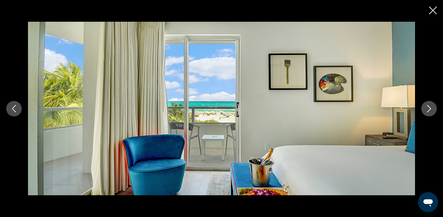
click at [430, 107] on icon "Next image" at bounding box center [428, 108] width 7 height 7
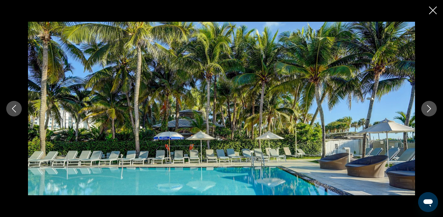
click at [430, 107] on icon "Next image" at bounding box center [428, 108] width 7 height 7
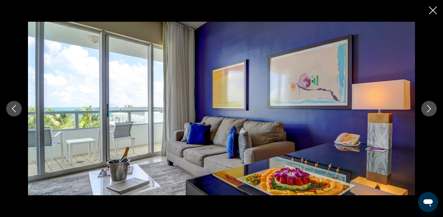
click at [430, 107] on icon "Next image" at bounding box center [428, 108] width 7 height 7
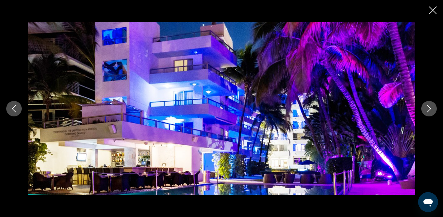
click at [430, 107] on icon "Next image" at bounding box center [428, 108] width 7 height 7
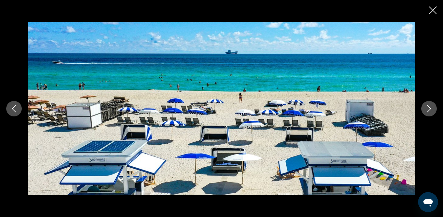
click at [430, 107] on icon "Next image" at bounding box center [428, 108] width 7 height 7
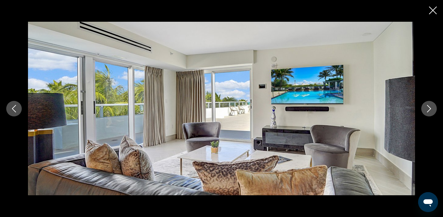
click at [430, 107] on icon "Next image" at bounding box center [428, 108] width 7 height 7
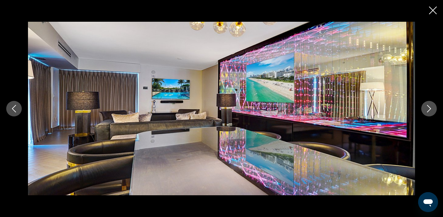
click at [430, 106] on icon "Next image" at bounding box center [428, 108] width 7 height 7
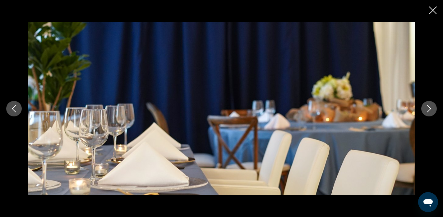
click at [430, 106] on icon "Next image" at bounding box center [428, 108] width 7 height 7
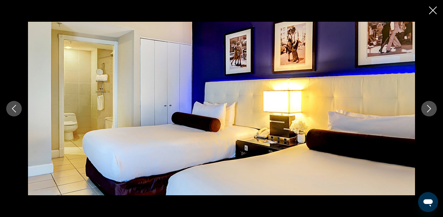
click at [430, 105] on icon "Next image" at bounding box center [428, 108] width 7 height 7
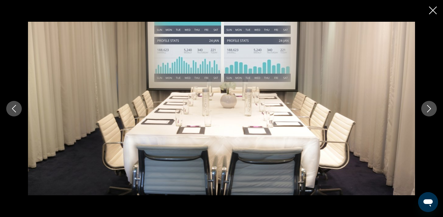
click at [430, 105] on icon "Next image" at bounding box center [428, 108] width 7 height 7
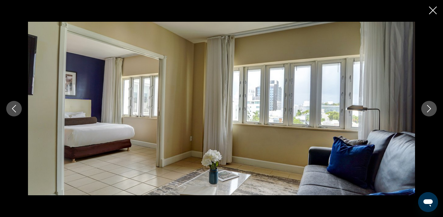
click at [430, 105] on icon "Next image" at bounding box center [428, 108] width 7 height 7
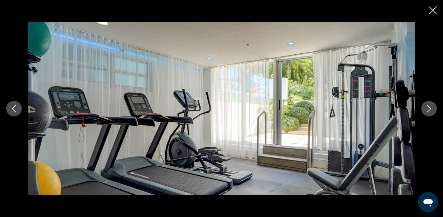
click at [16, 107] on icon "Previous image" at bounding box center [13, 108] width 7 height 7
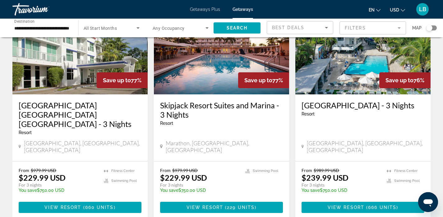
scroll to position [65, 0]
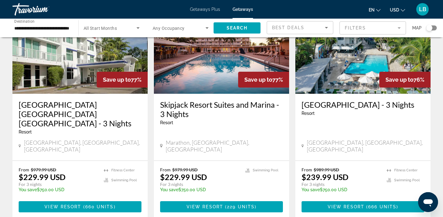
click at [91, 112] on h3 "[GEOGRAPHIC_DATA] [GEOGRAPHIC_DATA] [GEOGRAPHIC_DATA] - 3 Nights" at bounding box center [80, 114] width 123 height 28
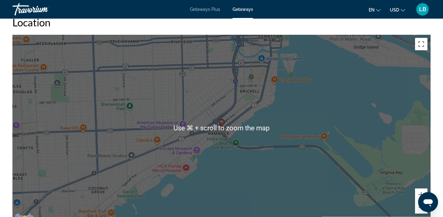
scroll to position [677, 0]
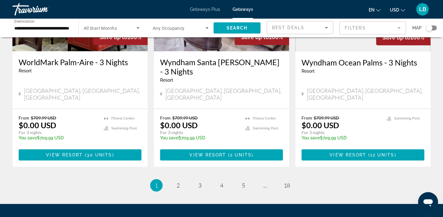
scroll to position [816, 0]
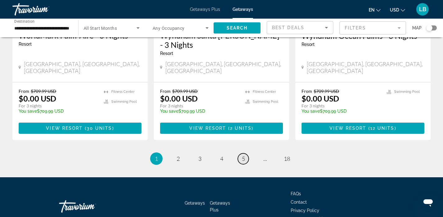
click at [243, 155] on span "5" at bounding box center [243, 158] width 3 height 7
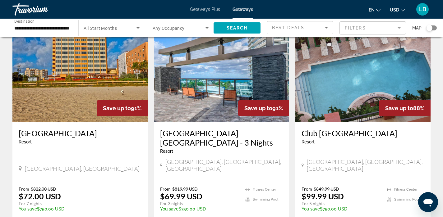
scroll to position [816, 0]
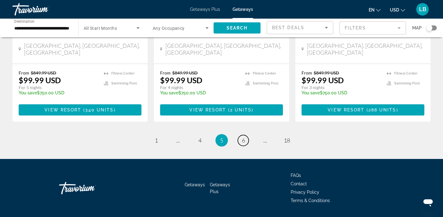
click at [243, 137] on span "6" at bounding box center [243, 140] width 3 height 7
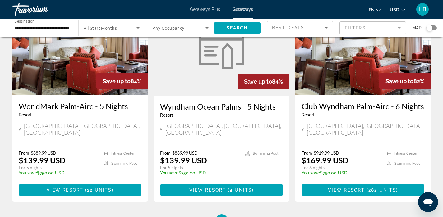
scroll to position [807, 0]
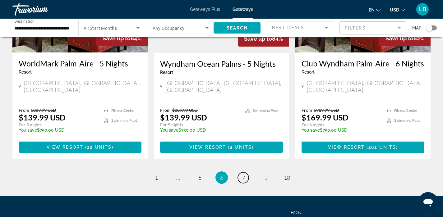
click at [243, 174] on span "7" at bounding box center [243, 177] width 3 height 7
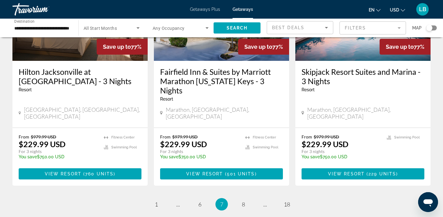
scroll to position [793, 0]
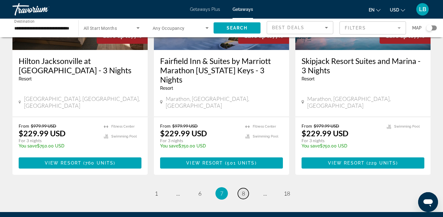
click at [243, 190] on span "8" at bounding box center [243, 193] width 3 height 7
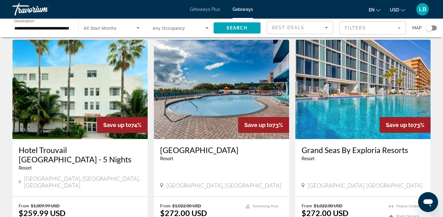
scroll to position [816, 0]
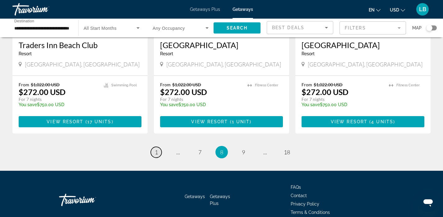
click at [157, 149] on span "1" at bounding box center [156, 152] width 3 height 7
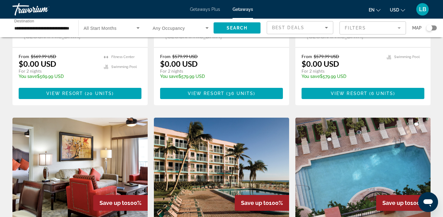
scroll to position [404, 0]
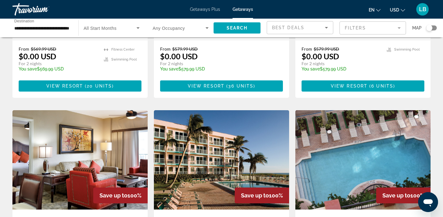
click at [131, 28] on span "Search widget" at bounding box center [110, 27] width 53 height 7
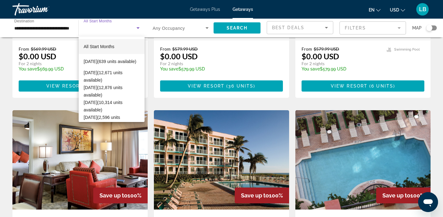
click at [190, 129] on div at bounding box center [221, 108] width 443 height 217
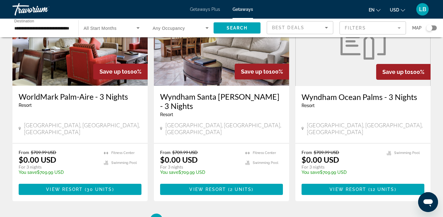
scroll to position [755, 0]
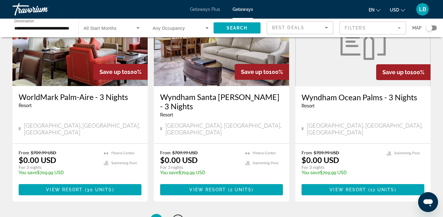
click at [177, 215] on link "page 2" at bounding box center [177, 220] width 11 height 11
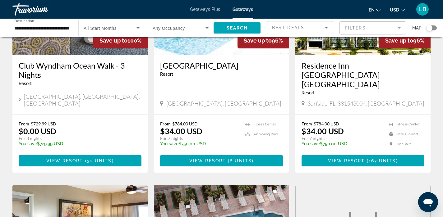
scroll to position [105, 0]
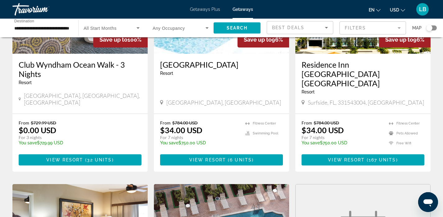
click at [105, 26] on span "All Start Months" at bounding box center [100, 28] width 33 height 5
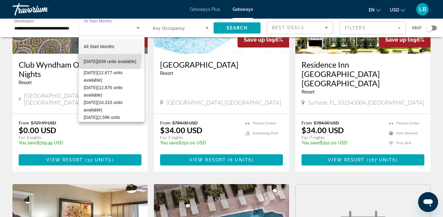
click at [100, 58] on span "[DATE] (639 units available)" at bounding box center [110, 61] width 52 height 7
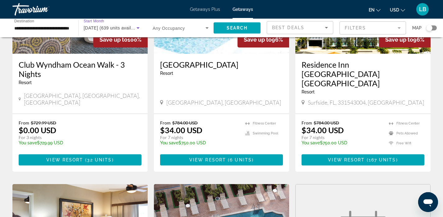
click at [97, 21] on span "Start Month" at bounding box center [94, 21] width 20 height 4
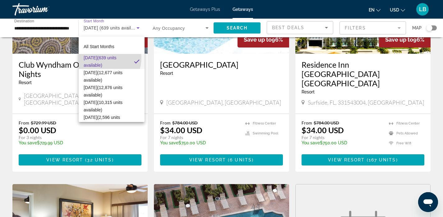
click at [101, 58] on span "[DATE] (639 units available)" at bounding box center [106, 61] width 45 height 15
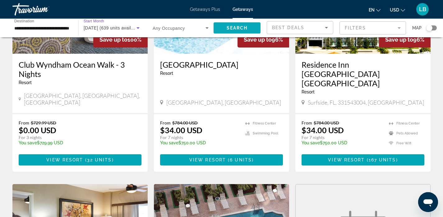
click at [229, 27] on span "Search" at bounding box center [236, 27] width 21 height 5
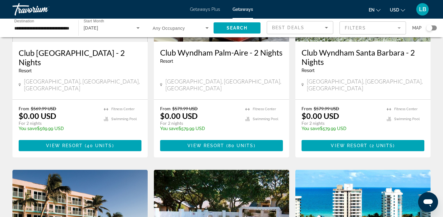
scroll to position [118, 0]
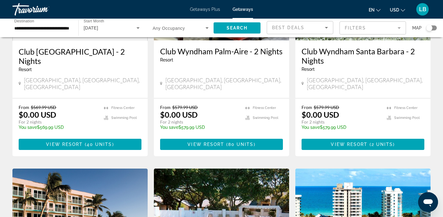
click at [207, 27] on icon "Search widget" at bounding box center [206, 28] width 3 height 2
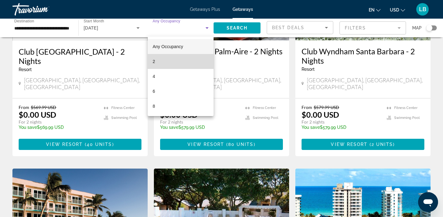
click at [191, 58] on mat-option "2" at bounding box center [181, 61] width 66 height 15
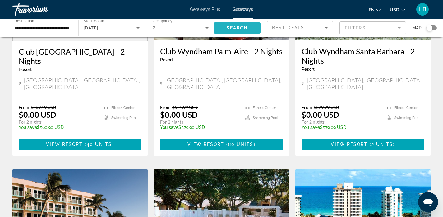
click at [239, 28] on span "Search" at bounding box center [236, 27] width 21 height 5
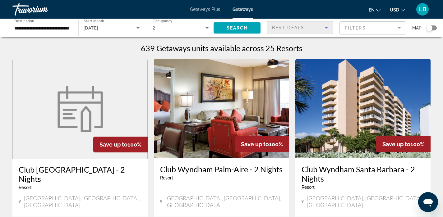
click at [325, 26] on icon "Sort by" at bounding box center [325, 27] width 7 height 7
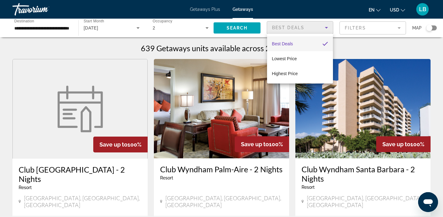
click at [375, 25] on div at bounding box center [221, 108] width 443 height 217
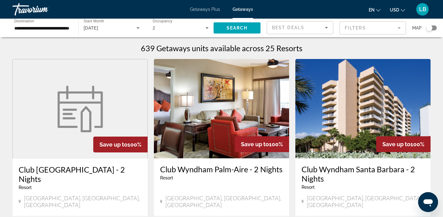
click at [363, 27] on mat-form-field "Filters" at bounding box center [372, 27] width 66 height 13
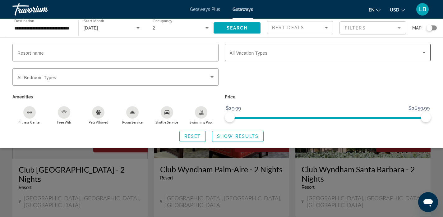
click at [422, 51] on icon "Search widget" at bounding box center [423, 52] width 7 height 7
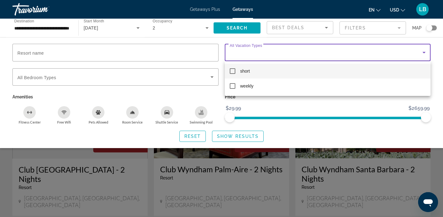
click at [422, 51] on div at bounding box center [221, 108] width 443 height 217
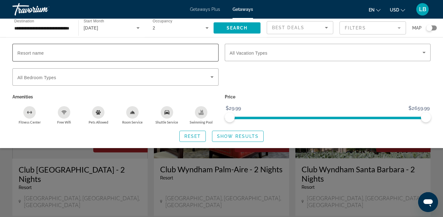
click at [42, 54] on span "Resort name" at bounding box center [30, 53] width 26 height 5
click at [42, 54] on input "Resort name" at bounding box center [115, 52] width 196 height 7
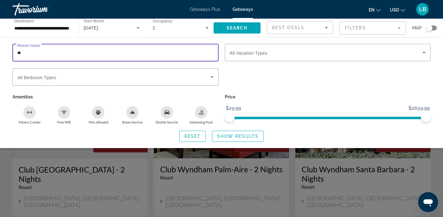
type input "*"
type input "*****"
click at [197, 138] on span "Reset" at bounding box center [192, 136] width 17 height 5
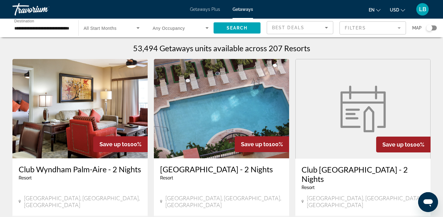
click at [119, 32] on div "Search widget" at bounding box center [112, 27] width 56 height 17
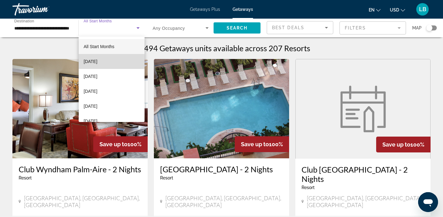
click at [97, 61] on span "[DATE]" at bounding box center [91, 61] width 14 height 7
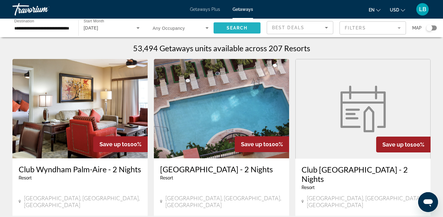
click at [239, 28] on span "Search" at bounding box center [236, 27] width 21 height 5
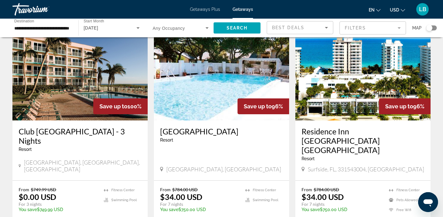
scroll to position [268, 0]
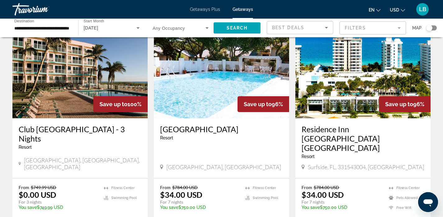
click at [374, 91] on img "Main content" at bounding box center [362, 68] width 135 height 99
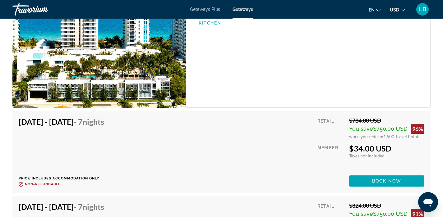
scroll to position [1076, 0]
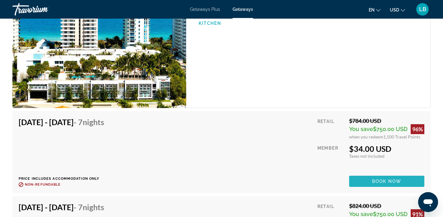
click at [384, 182] on span "Book now" at bounding box center [387, 181] width 30 height 5
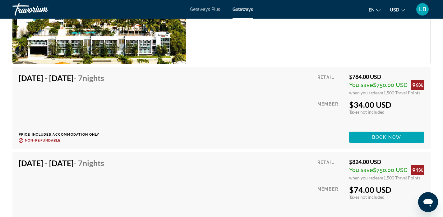
scroll to position [1116, 0]
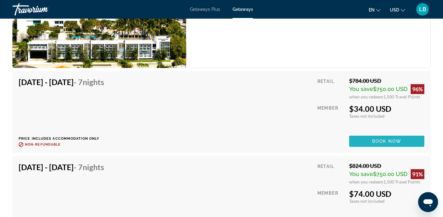
click at [390, 142] on span "Book now" at bounding box center [387, 141] width 30 height 5
